Goal: Information Seeking & Learning: Learn about a topic

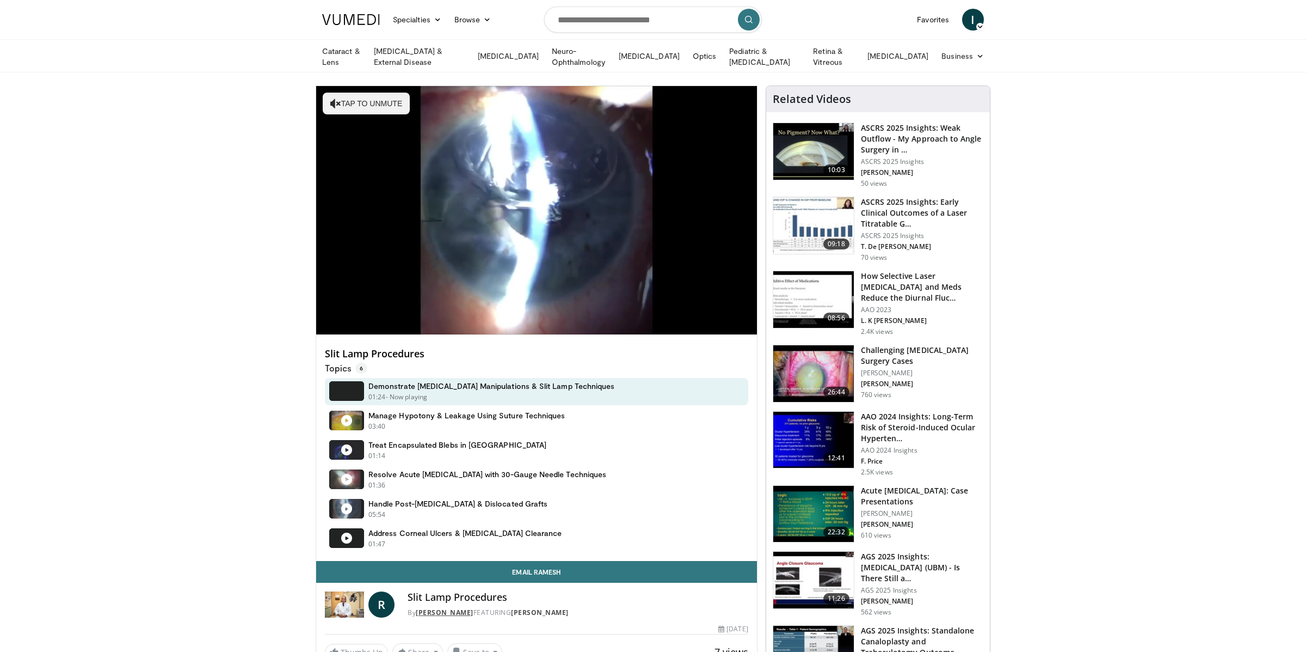
click at [449, 610] on link "Dr. Ramesh Ayyala" at bounding box center [445, 611] width 58 height 9
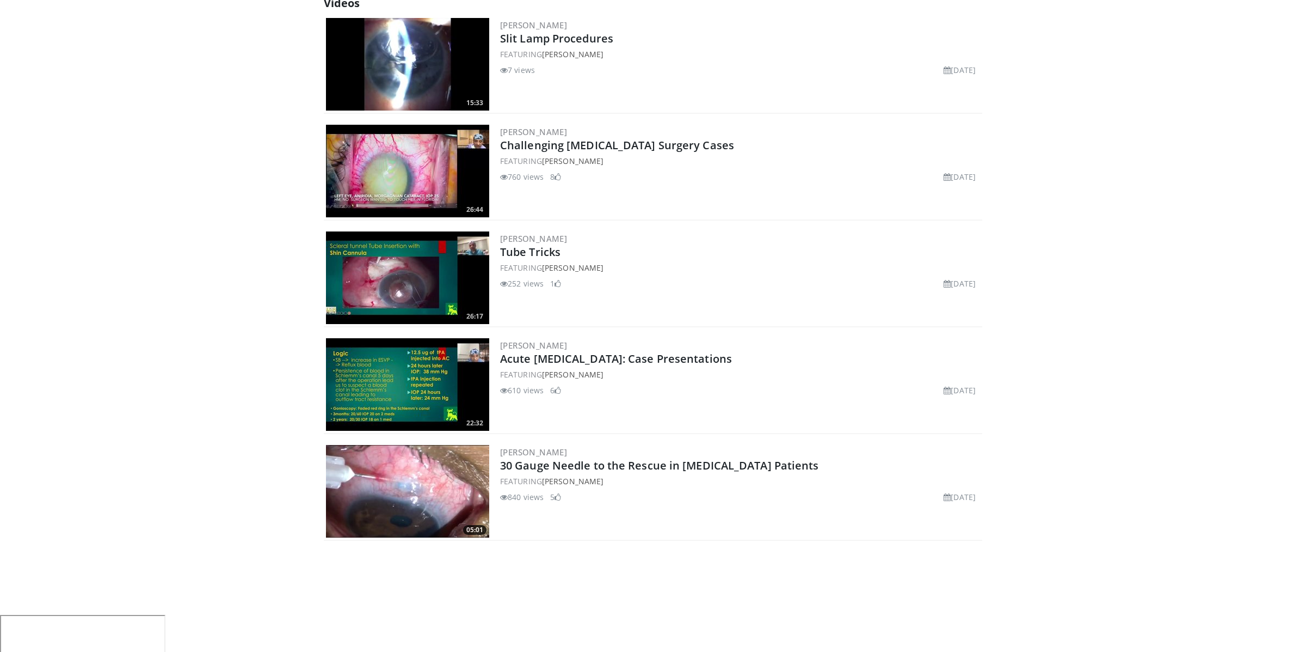
scroll to position [494, 0]
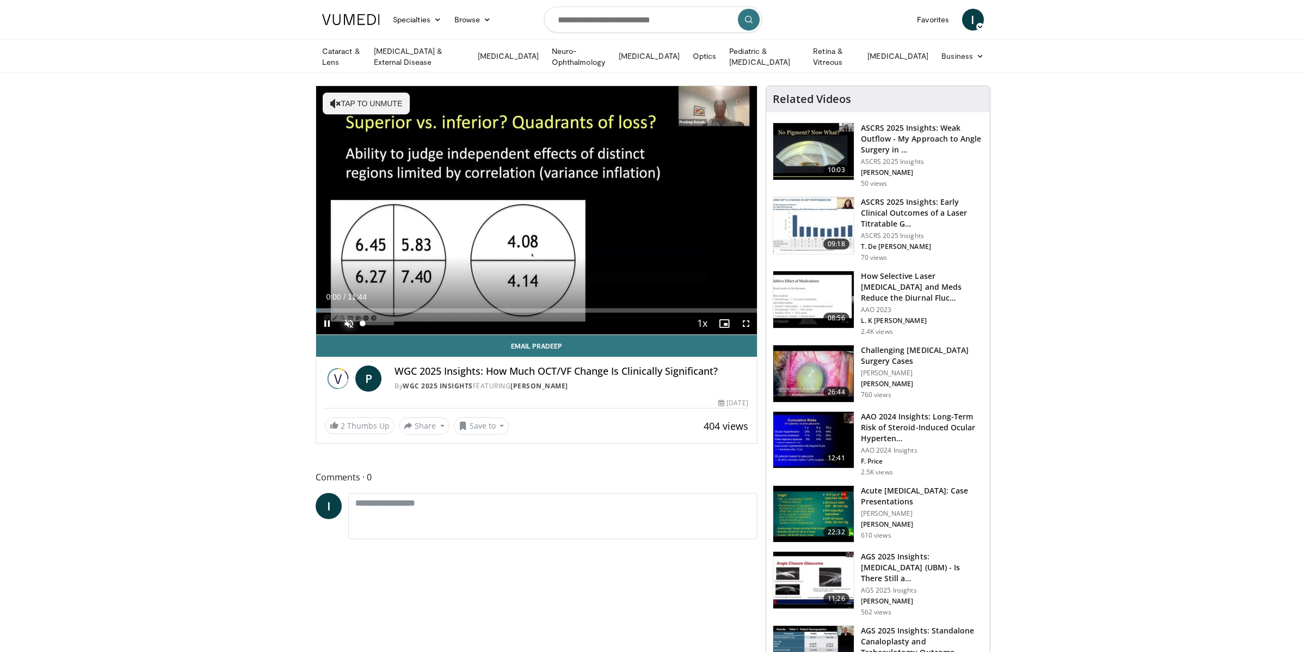
click at [354, 321] on span "Video Player" at bounding box center [349, 323] width 22 height 22
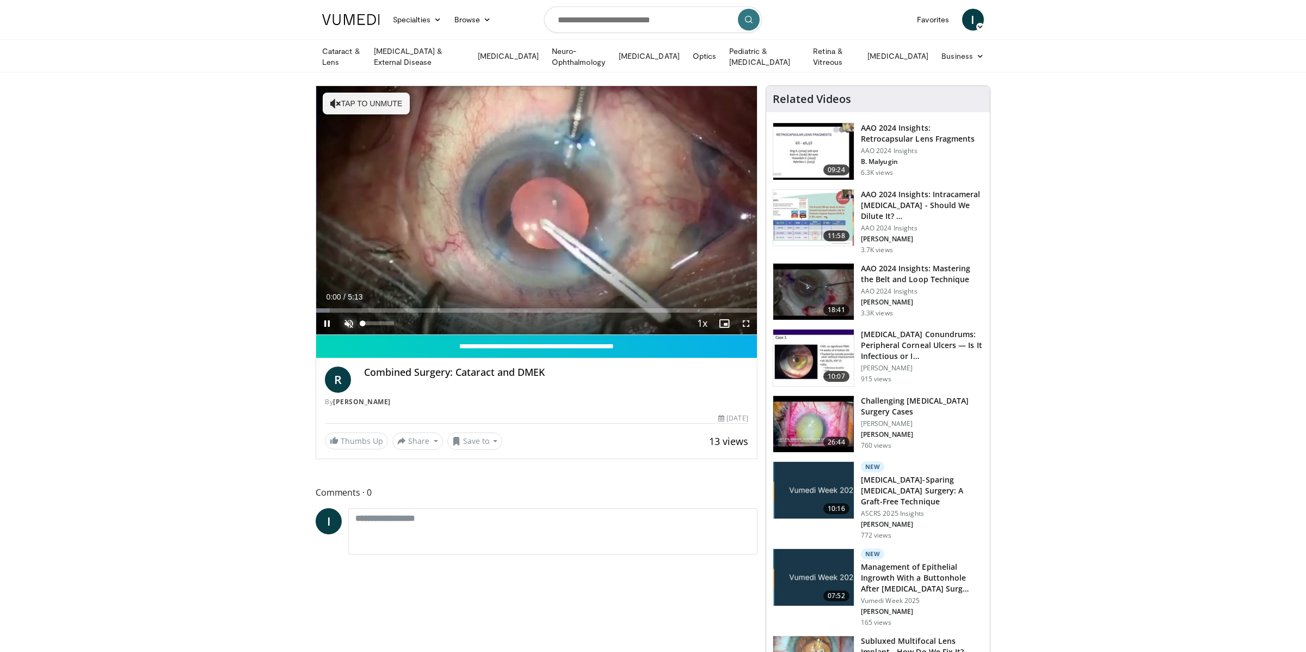
click at [350, 323] on span "Video Player" at bounding box center [349, 323] width 22 height 22
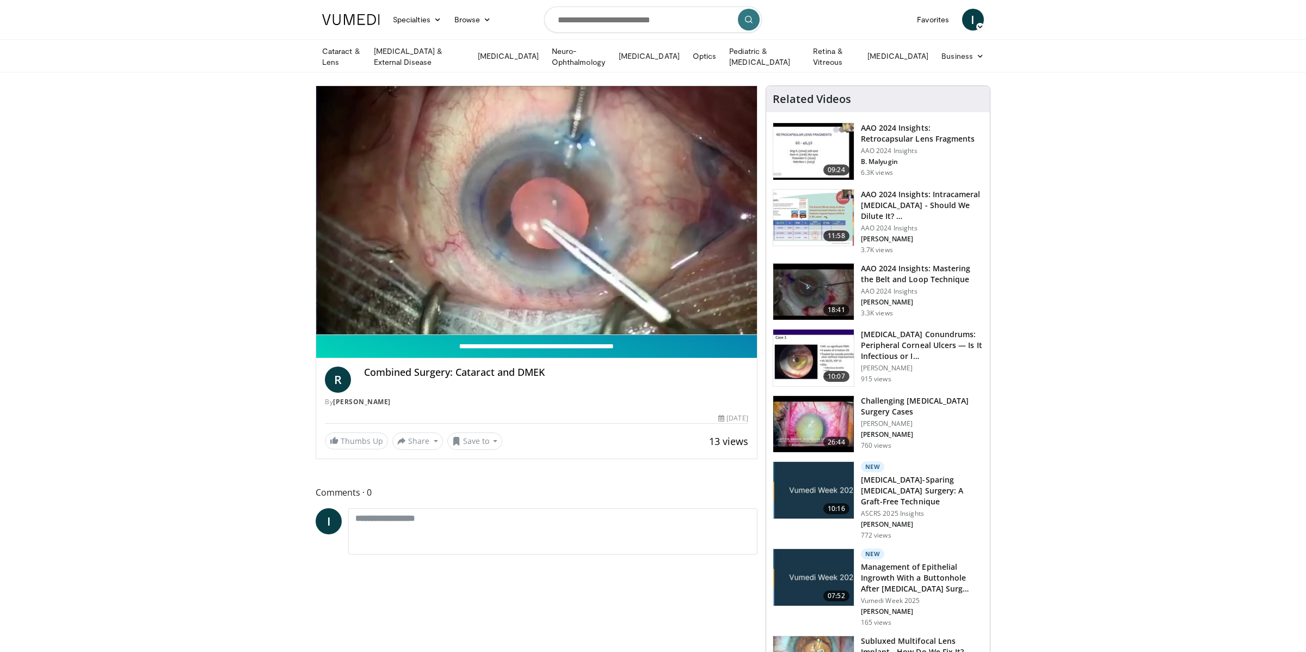
click at [542, 342] on input "**********" at bounding box center [536, 346] width 441 height 23
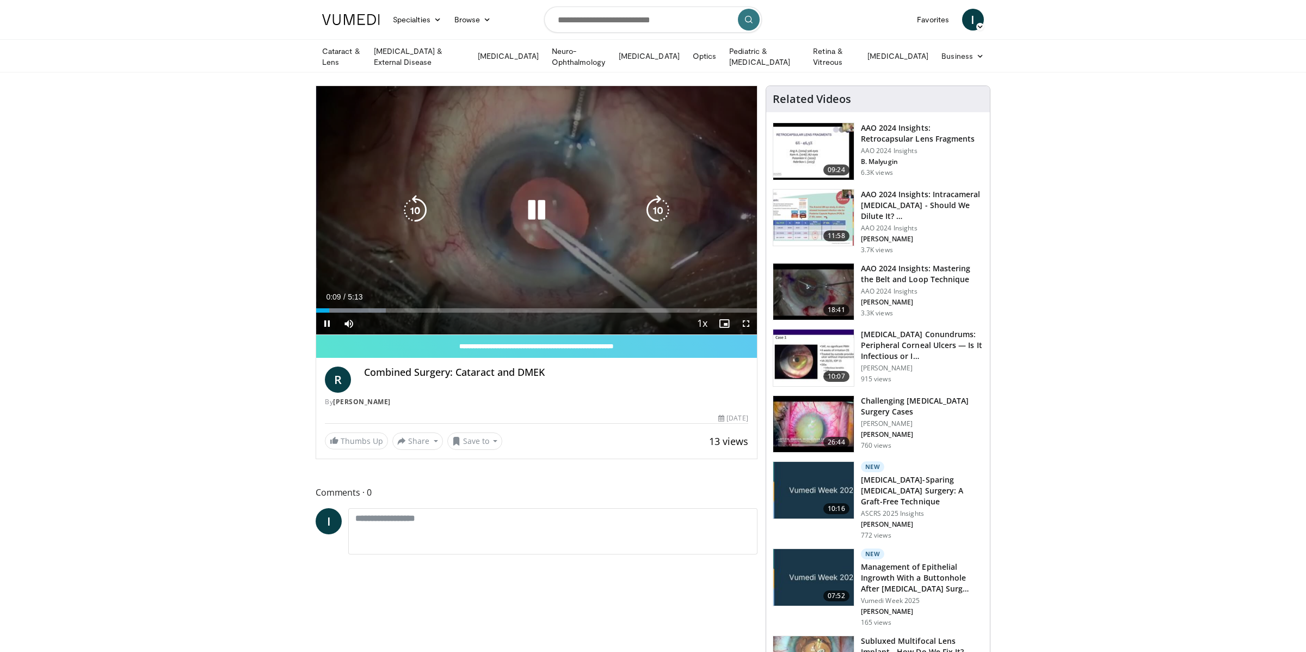
click at [471, 174] on div "10 seconds Tap to unmute" at bounding box center [536, 210] width 441 height 248
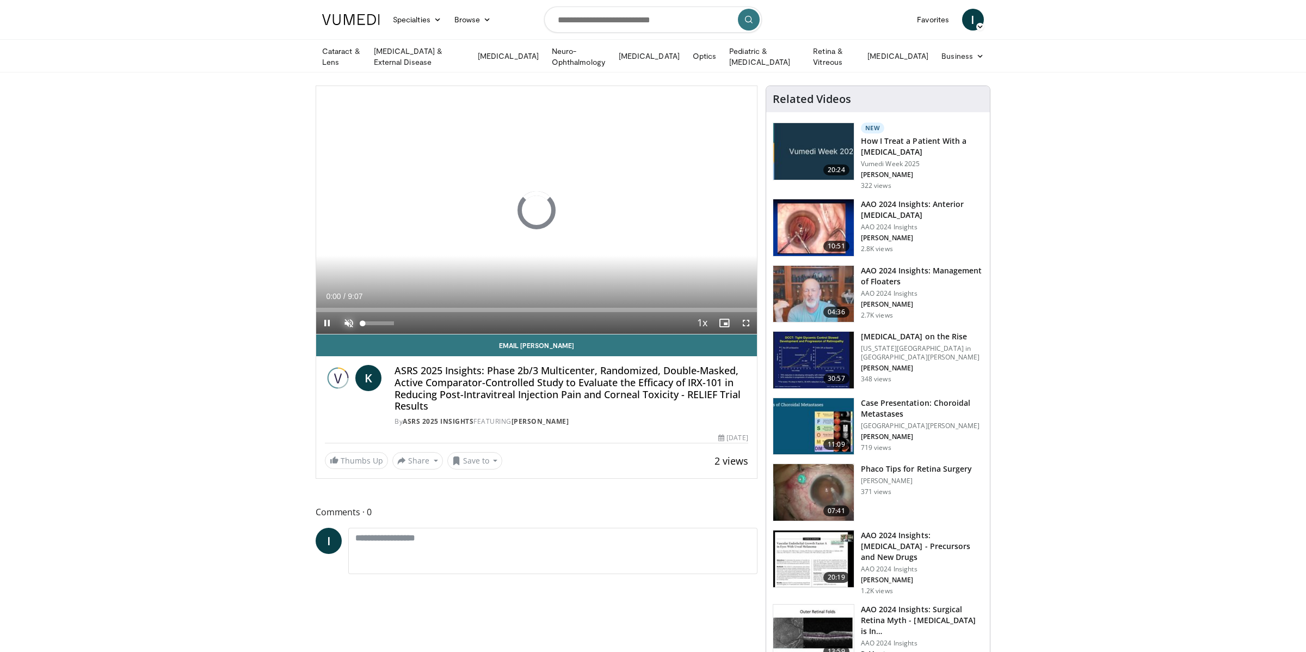
click at [346, 323] on span "Video Player" at bounding box center [349, 323] width 22 height 22
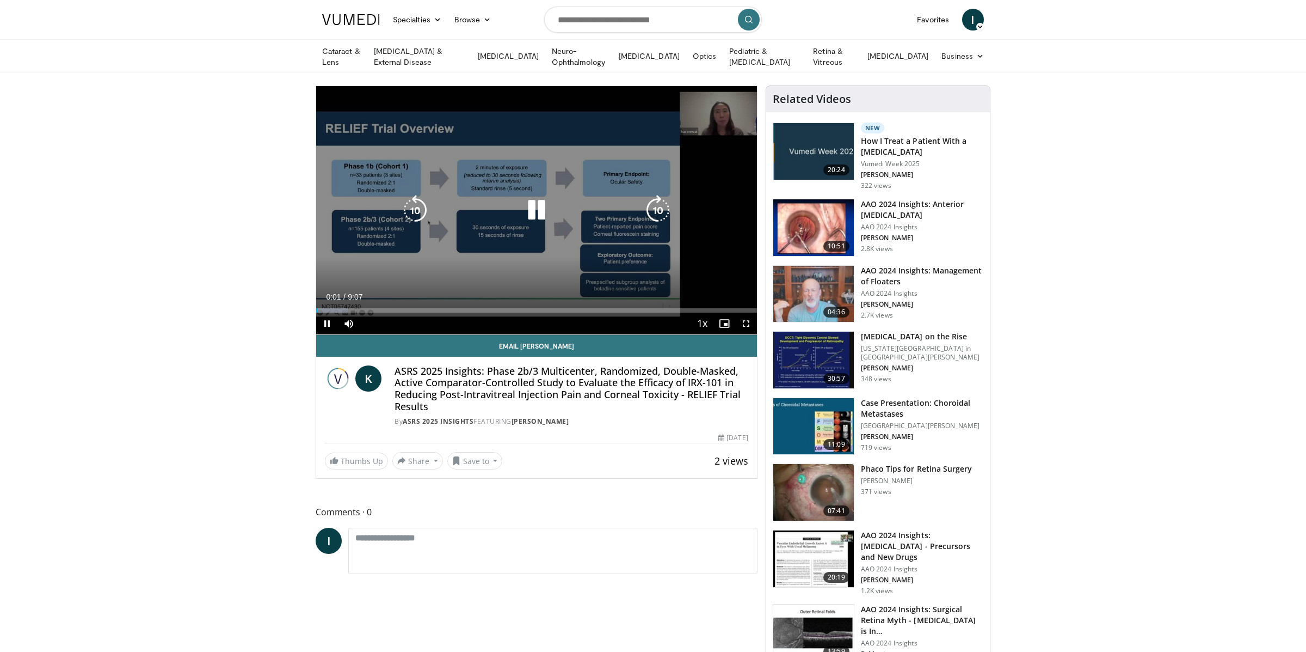
click at [528, 212] on icon "Video Player" at bounding box center [536, 210] width 30 height 30
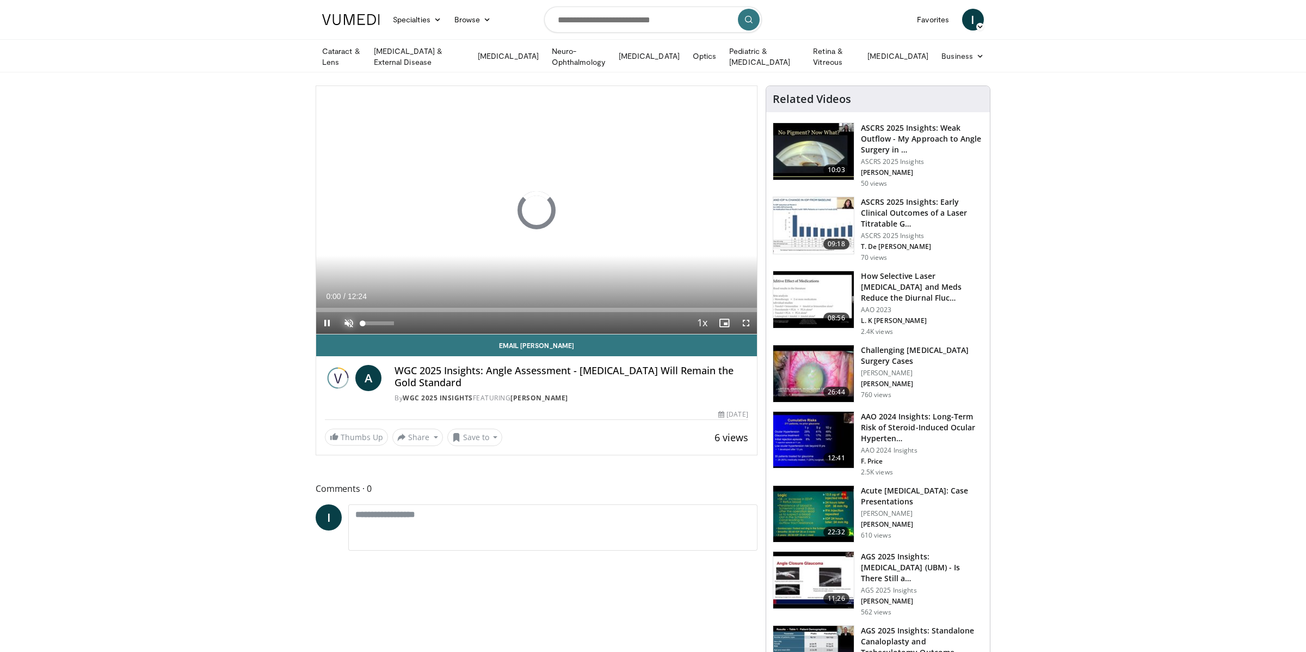
click at [350, 321] on span "Video Player" at bounding box center [349, 323] width 22 height 22
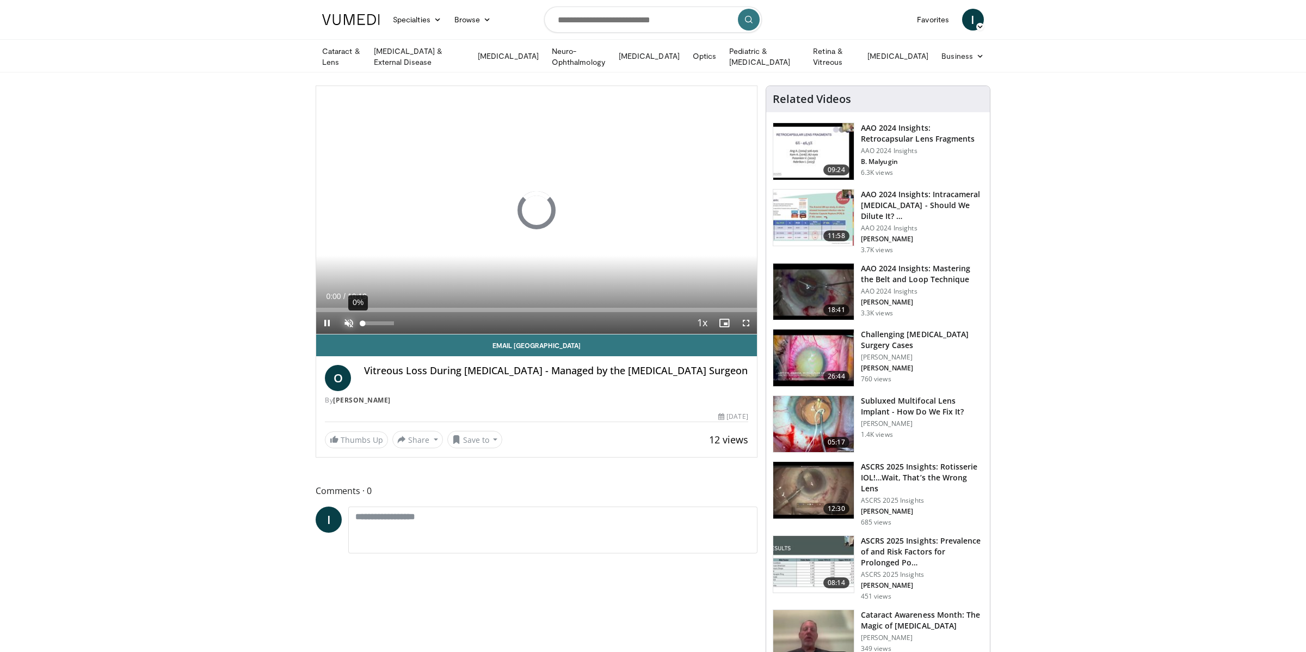
drag, startPoint x: 348, startPoint y: 316, endPoint x: 364, endPoint y: 319, distance: 15.5
click at [348, 316] on span "Video Player" at bounding box center [349, 323] width 22 height 22
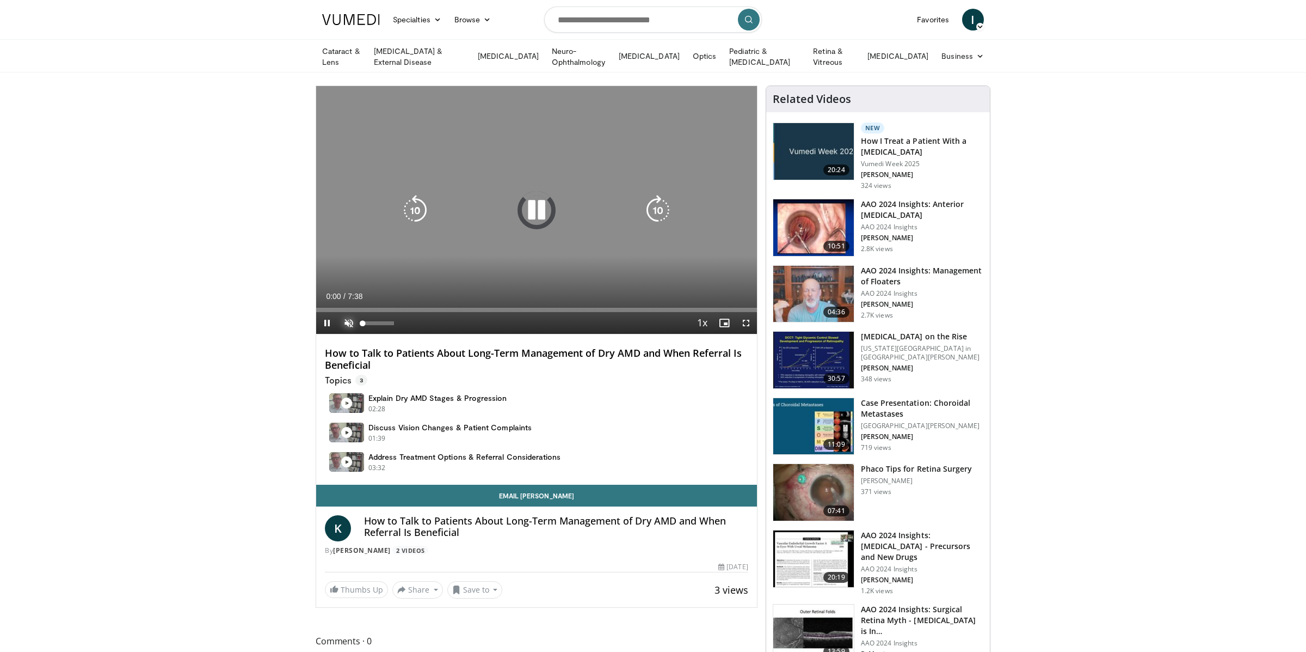
click at [347, 325] on span "Video Player" at bounding box center [349, 323] width 22 height 22
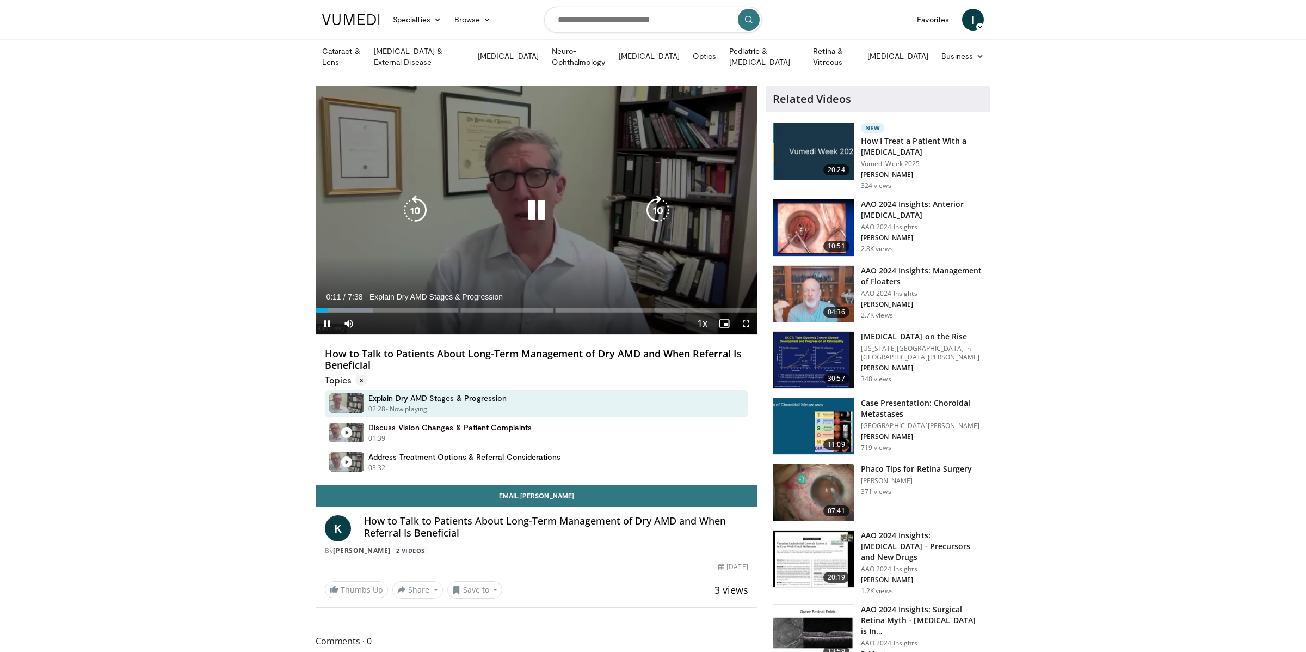
click at [526, 216] on icon "Video Player" at bounding box center [536, 210] width 30 height 30
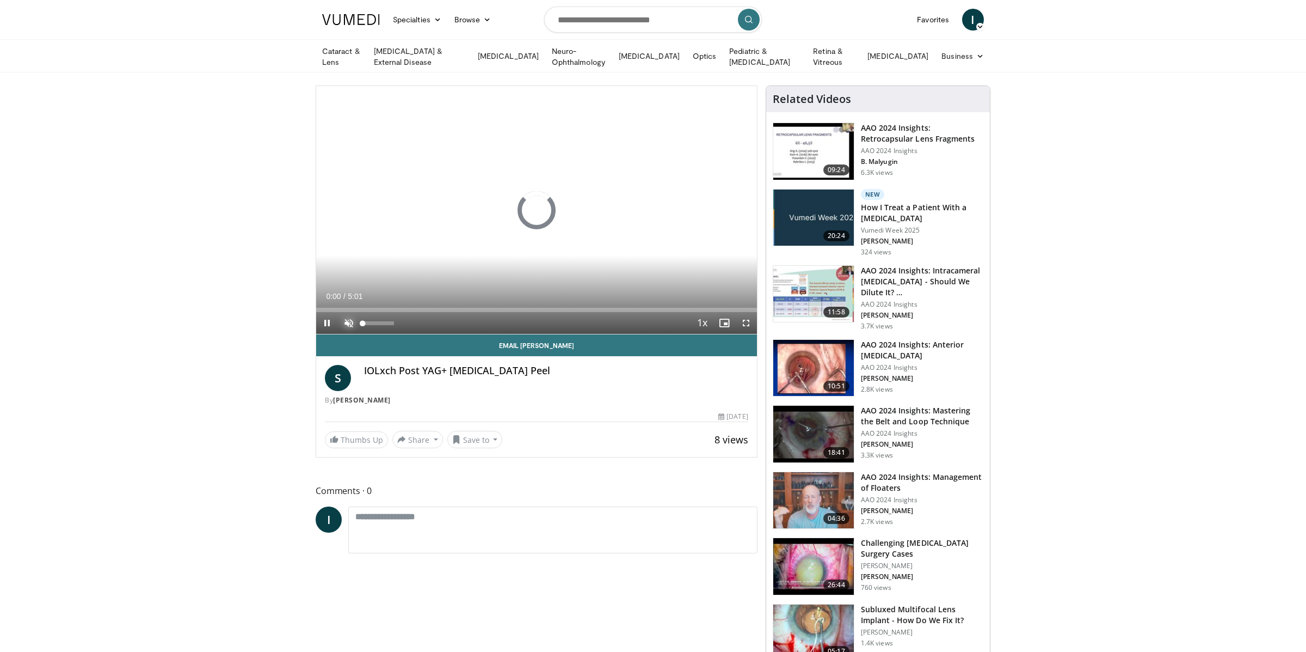
click at [347, 317] on span "Video Player" at bounding box center [349, 323] width 22 height 22
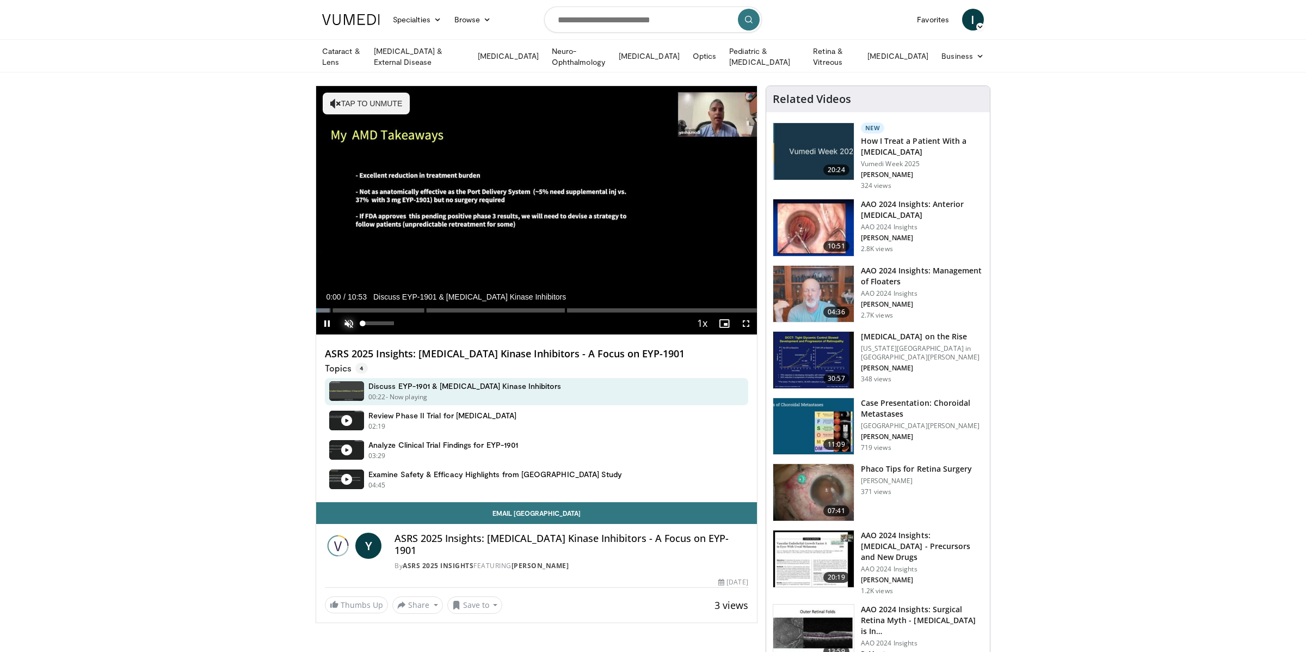
click at [349, 320] on span "Video Player" at bounding box center [349, 323] width 22 height 22
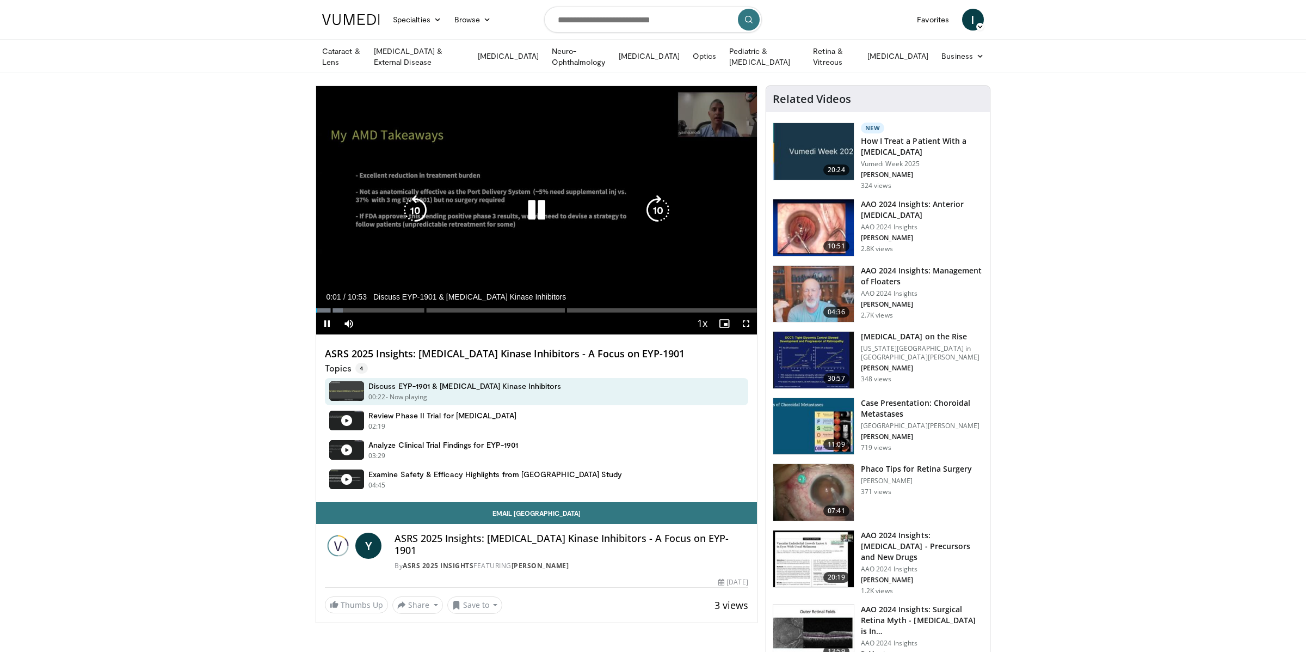
click at [508, 229] on div "10 seconds Tap to unmute" at bounding box center [536, 210] width 441 height 248
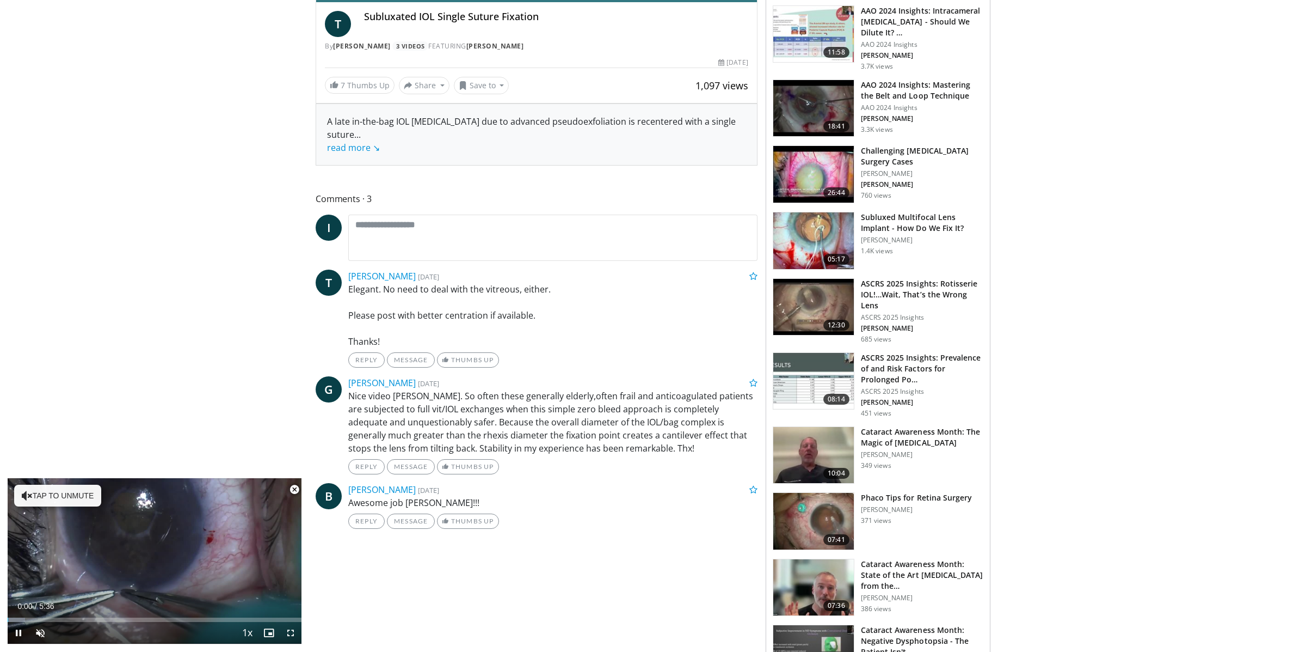
scroll to position [359, 0]
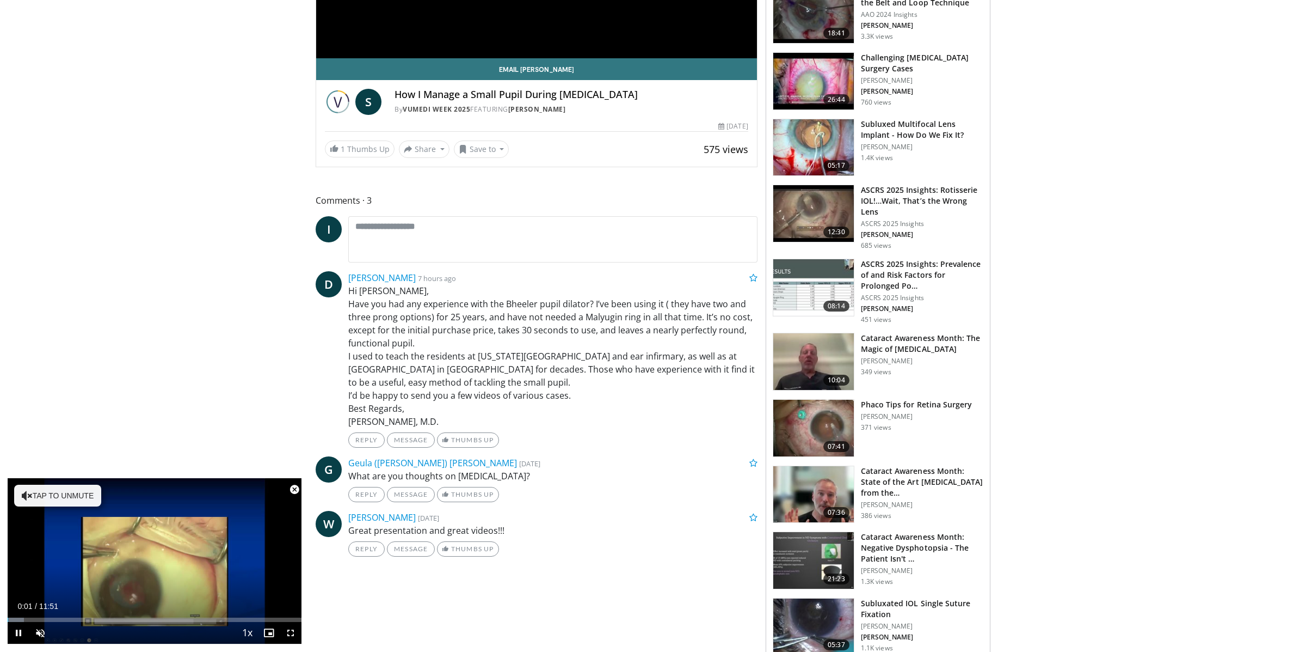
scroll to position [278, 0]
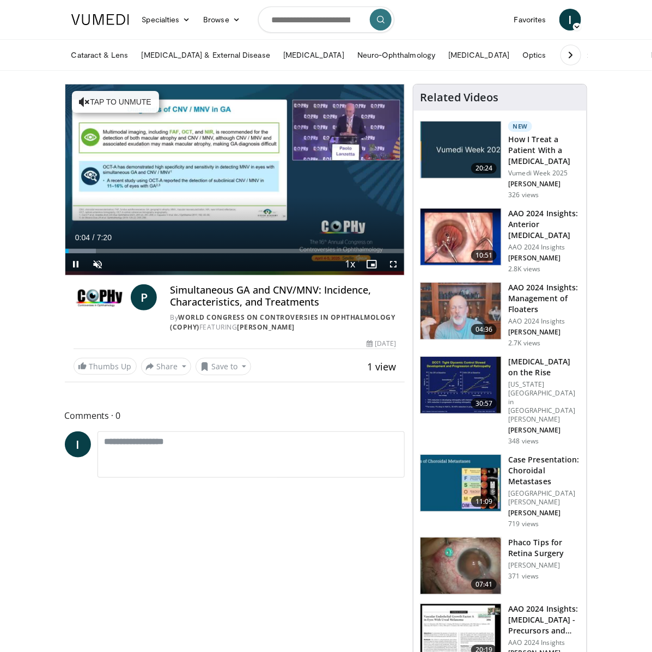
drag, startPoint x: 231, startPoint y: 175, endPoint x: 343, endPoint y: 40, distance: 176.3
click at [232, 173] on icon "Video Player" at bounding box center [234, 179] width 30 height 30
